Goal: Task Accomplishment & Management: Manage account settings

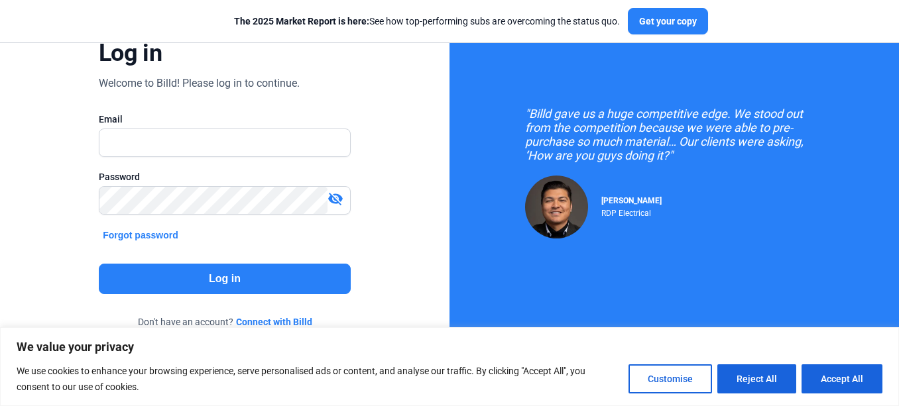
scroll to position [91, 0]
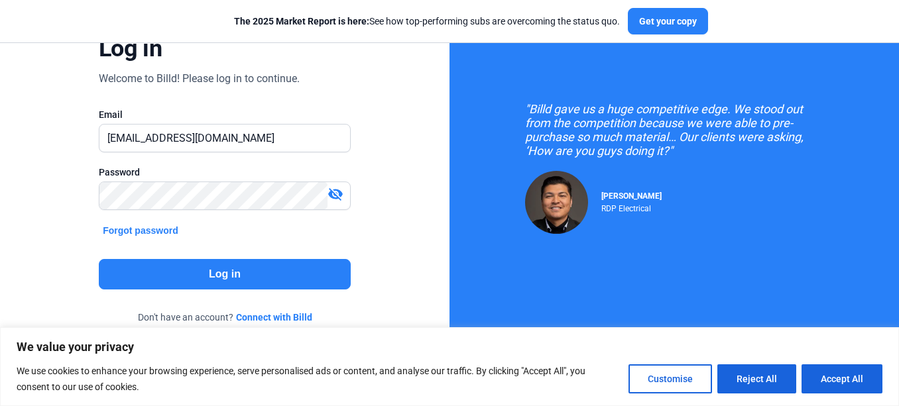
click at [255, 281] on button "Log in" at bounding box center [225, 274] width 252 height 31
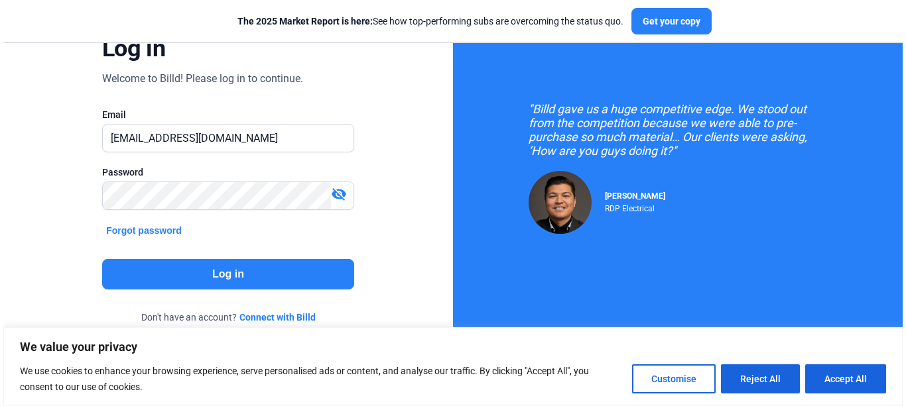
scroll to position [0, 0]
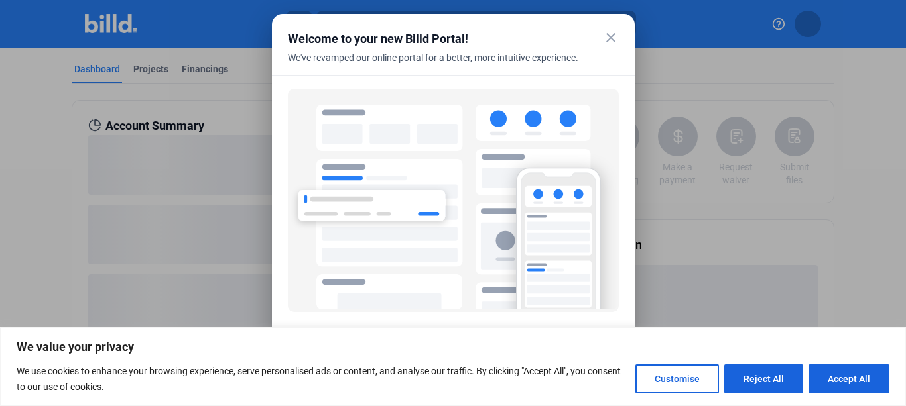
scroll to position [81, 0]
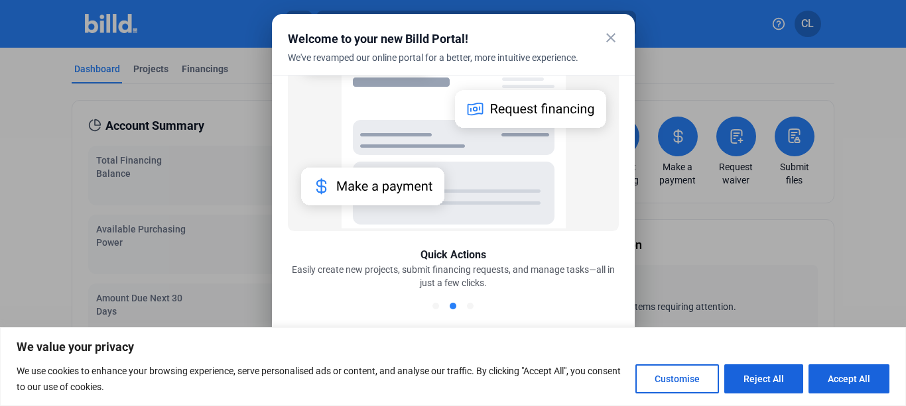
click at [611, 36] on mat-icon "close" at bounding box center [611, 38] width 16 height 16
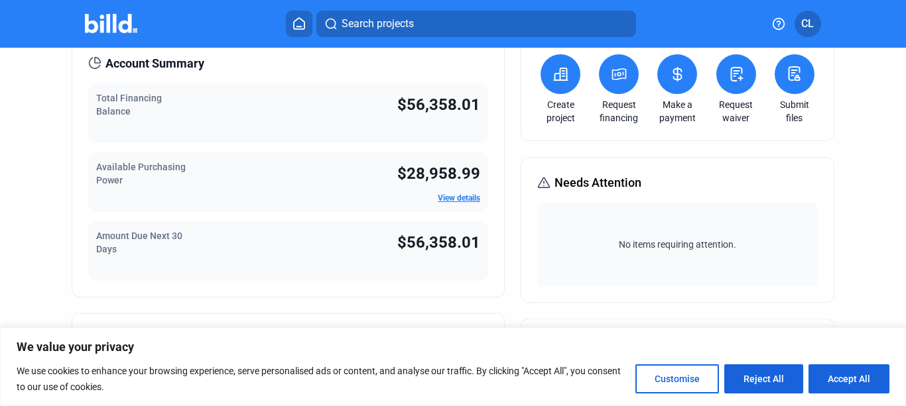
scroll to position [0, 0]
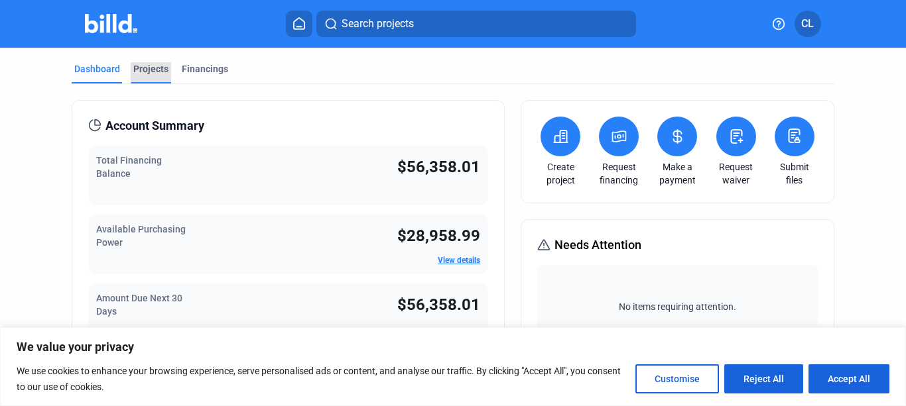
click at [146, 68] on div "Projects" at bounding box center [150, 68] width 35 height 13
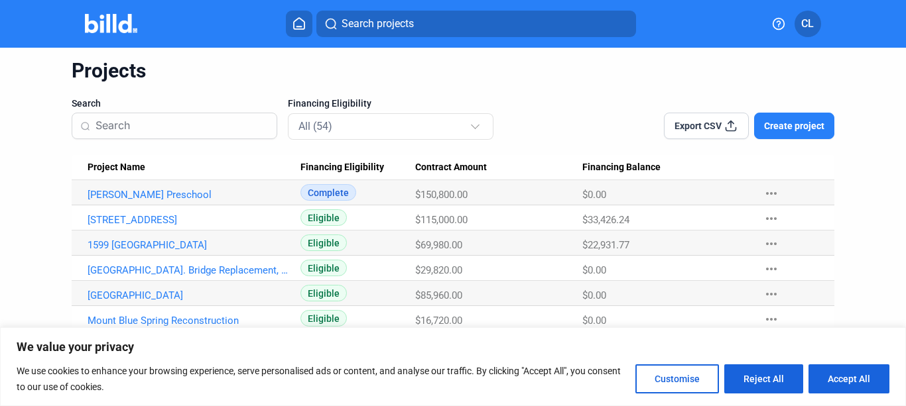
scroll to position [41, 0]
click at [135, 121] on input at bounding box center [181, 127] width 173 height 28
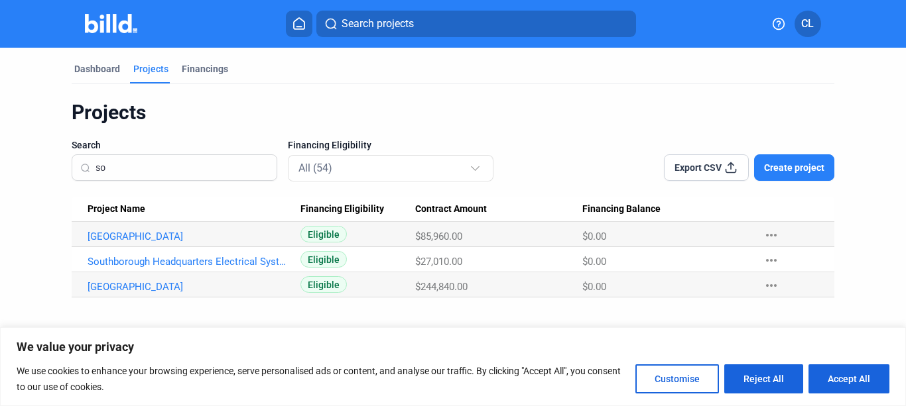
scroll to position [0, 0]
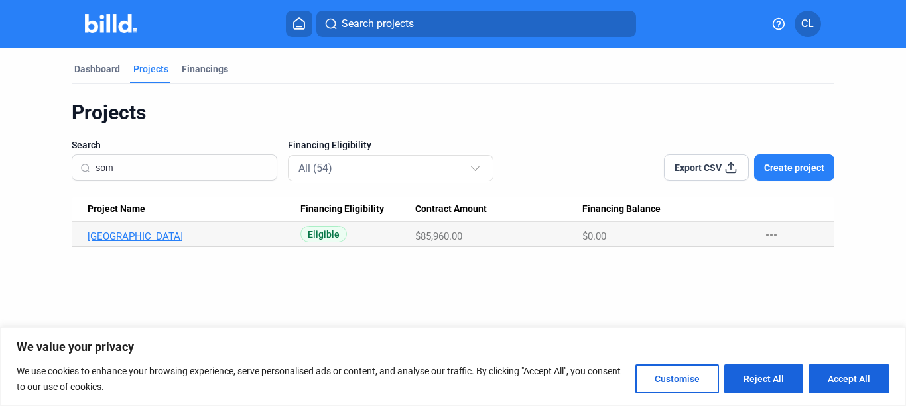
type input "som"
click at [159, 238] on link "[GEOGRAPHIC_DATA]" at bounding box center [189, 237] width 202 height 12
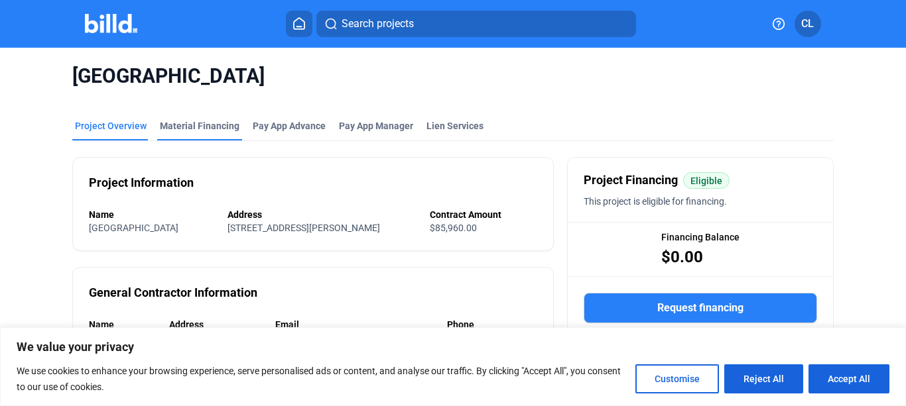
click at [206, 131] on div "Material Financing" at bounding box center [200, 125] width 80 height 13
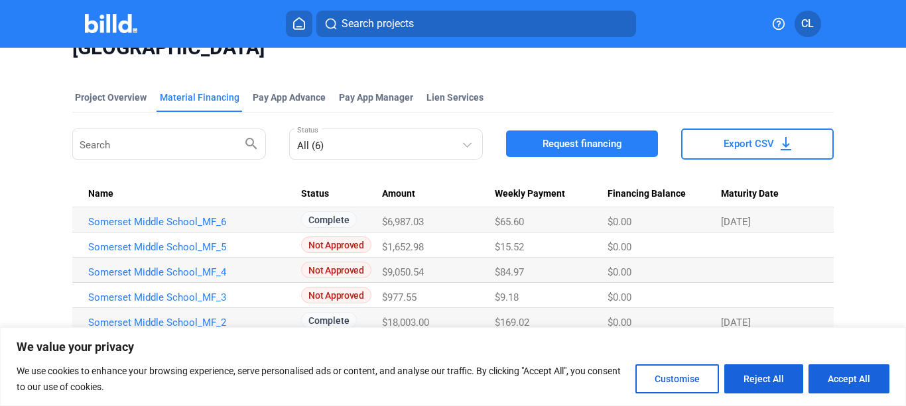
scroll to position [30, 0]
